Goal: Task Accomplishment & Management: Use online tool/utility

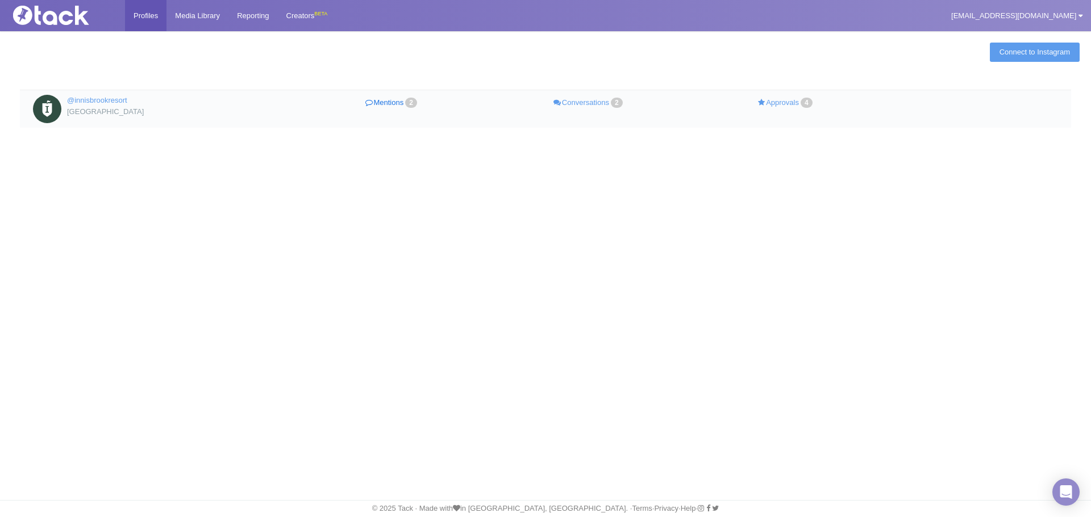
click at [389, 95] on link "Mentions 2" at bounding box center [392, 103] width 197 height 16
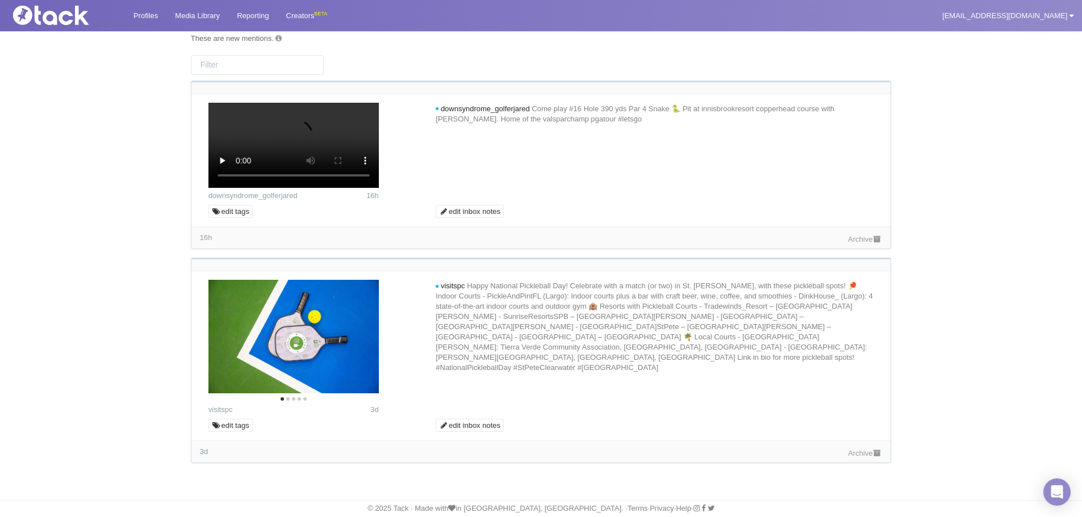
scroll to position [227, 0]
click at [866, 244] on link "Archive" at bounding box center [865, 239] width 34 height 9
click at [360, 346] on icon "Next" at bounding box center [362, 339] width 9 height 15
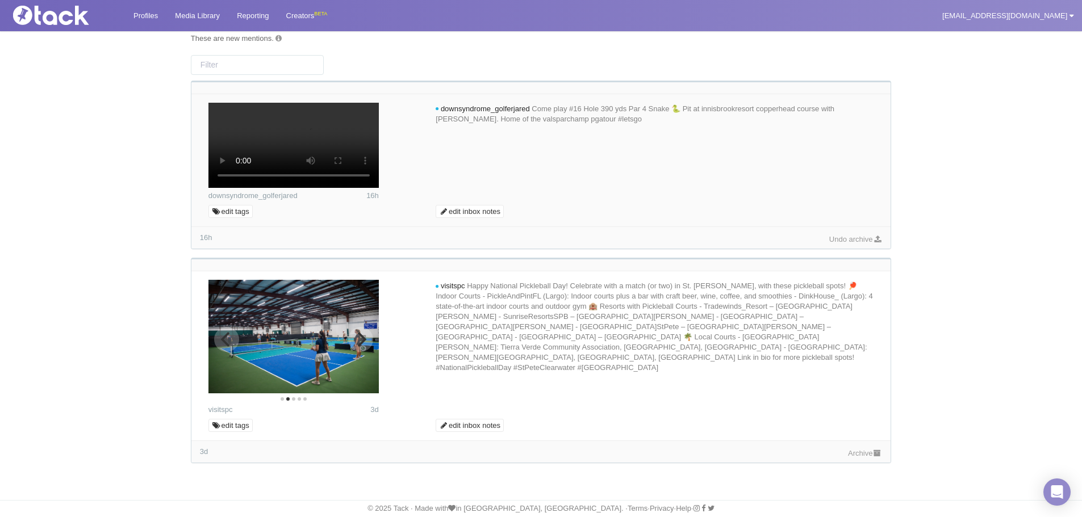
click at [360, 343] on icon "Next" at bounding box center [360, 339] width 15 height 15
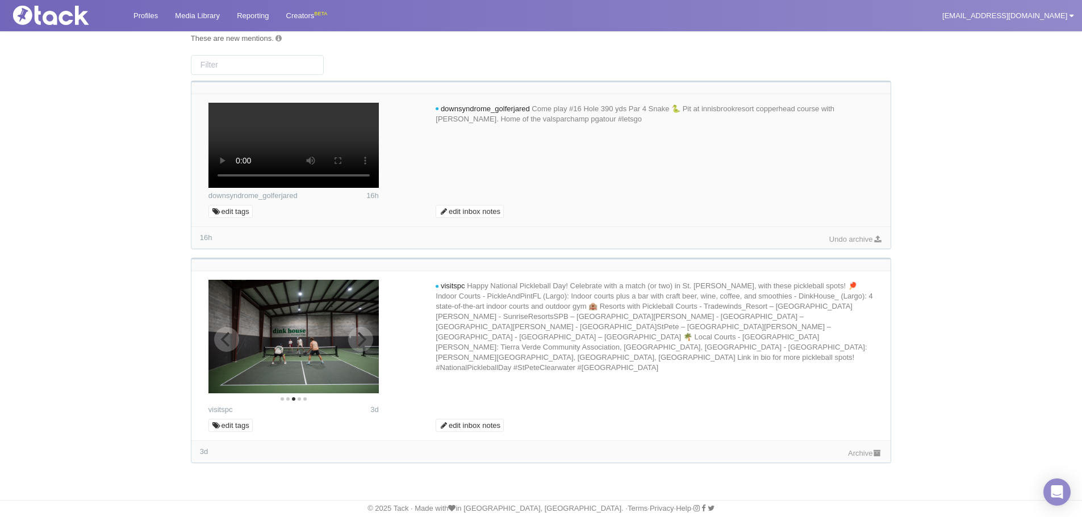
click at [360, 343] on icon "Next" at bounding box center [360, 339] width 15 height 15
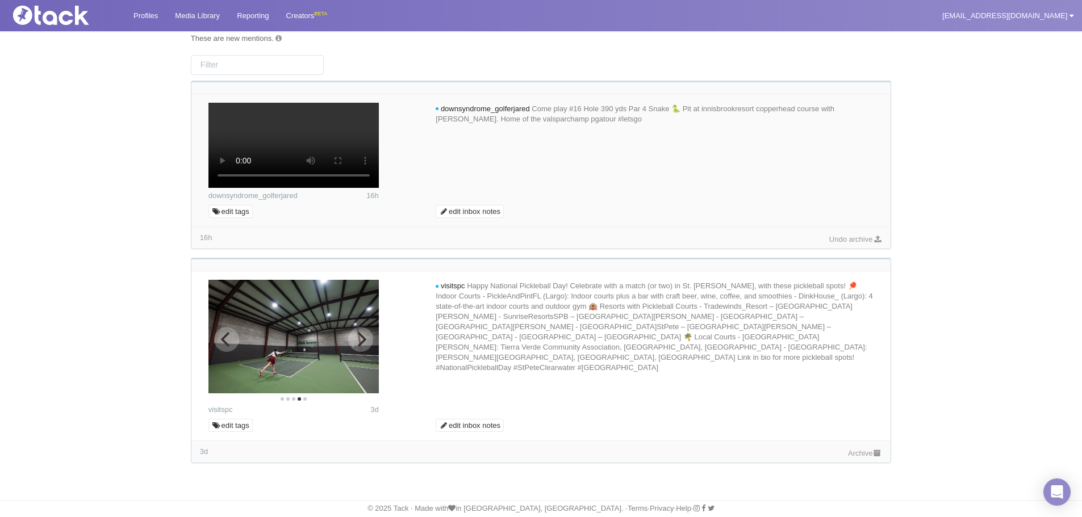
click at [360, 343] on icon "Next" at bounding box center [360, 339] width 15 height 15
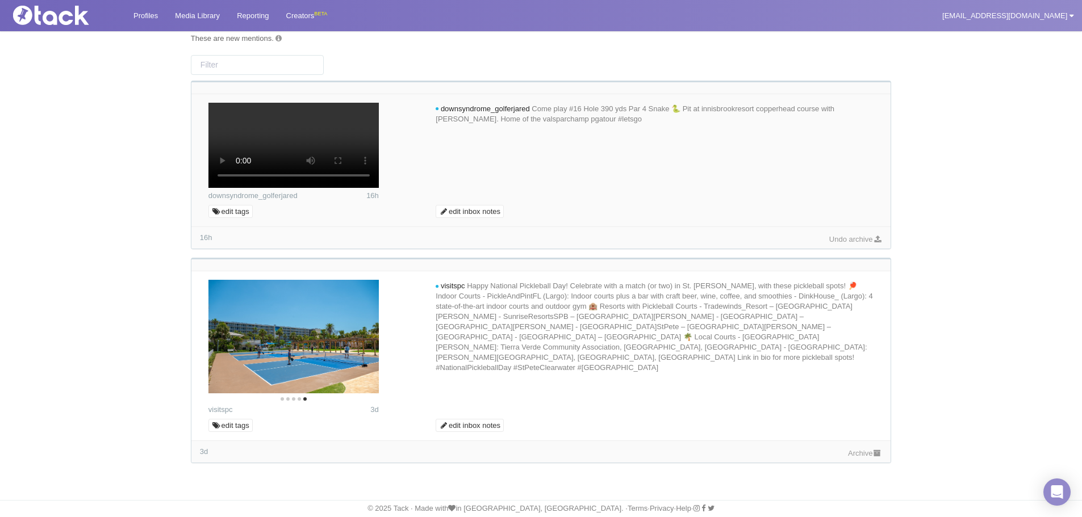
click at [854, 457] on link "Archive" at bounding box center [865, 453] width 34 height 9
